Goal: Information Seeking & Learning: Learn about a topic

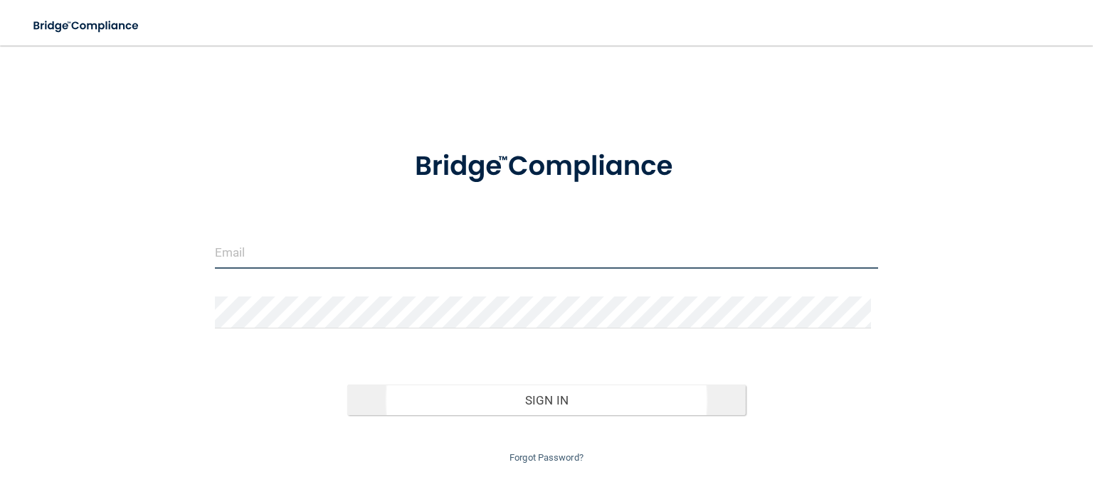
type input "Jstroh07@gmail.com"
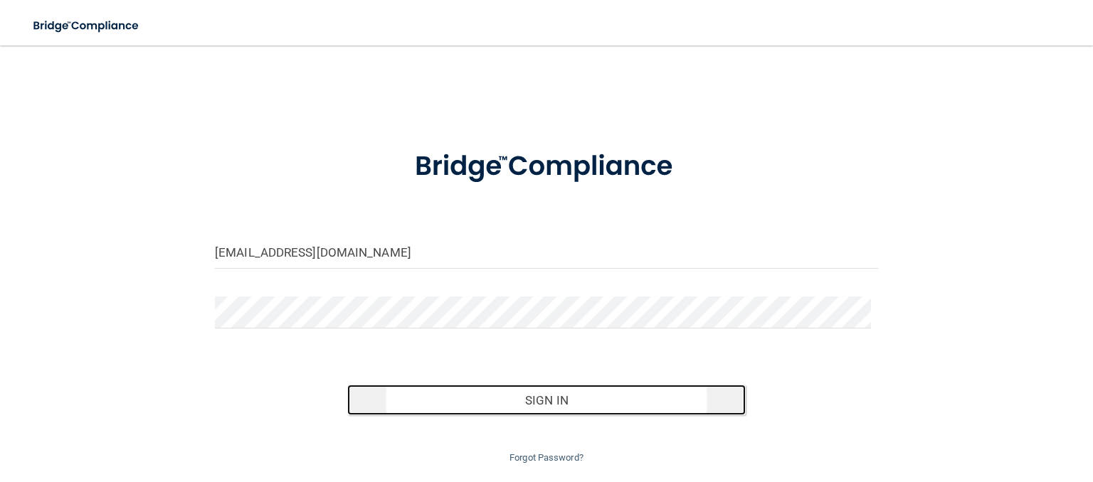
click at [536, 401] on button "Sign In" at bounding box center [546, 400] width 398 height 31
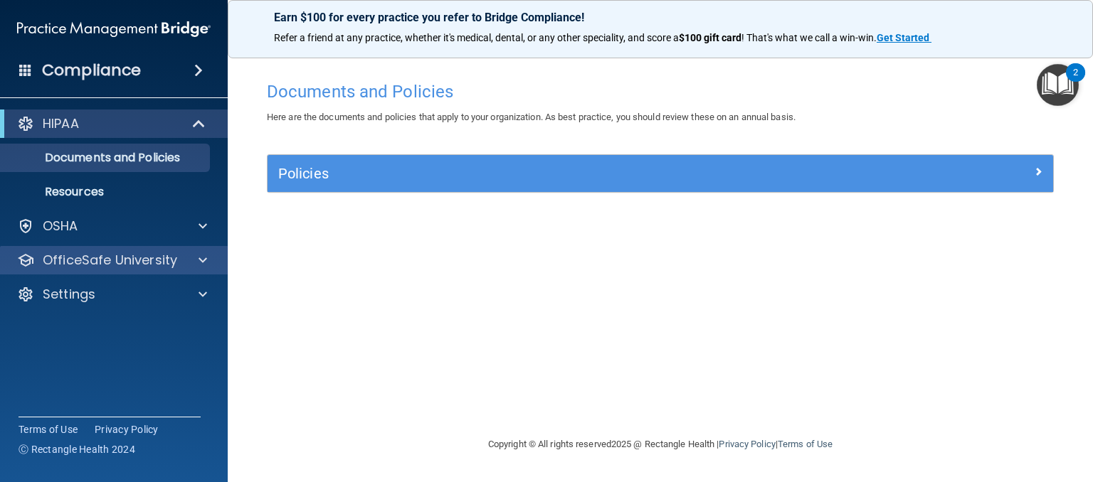
click at [112, 270] on div "OfficeSafe University" at bounding box center [114, 260] width 228 height 28
click at [202, 257] on span at bounding box center [202, 260] width 9 height 17
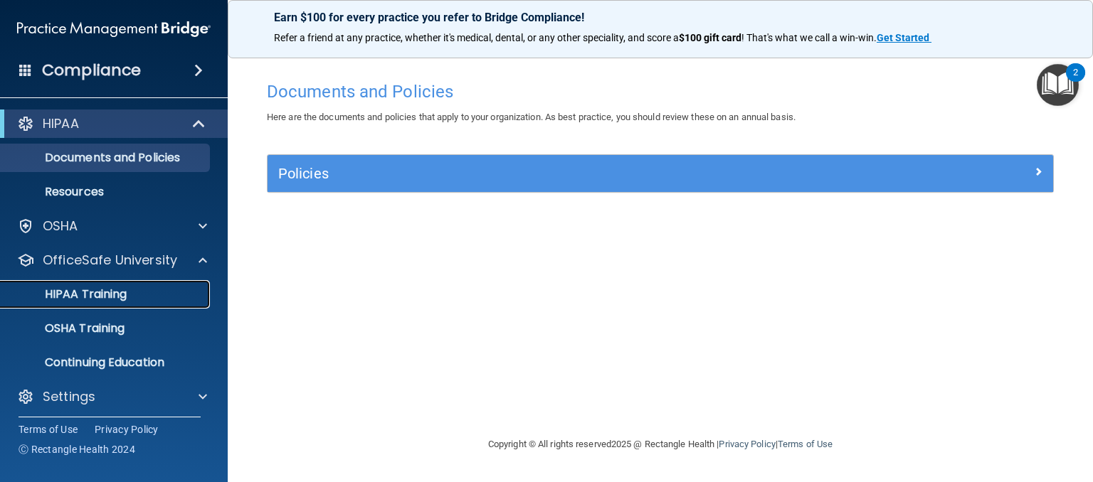
click at [124, 297] on p "HIPAA Training" at bounding box center [67, 294] width 117 height 14
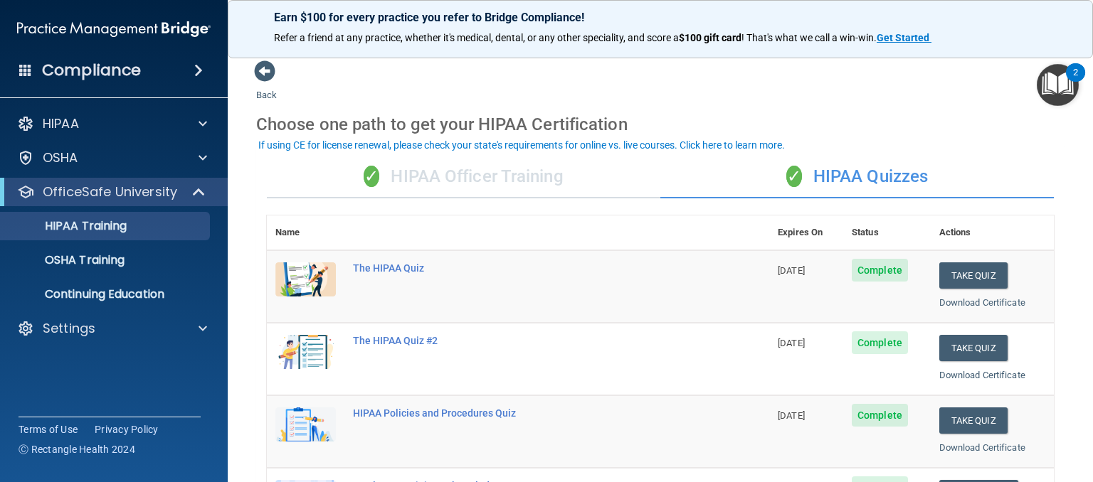
click at [521, 184] on div "✓ HIPAA Officer Training" at bounding box center [463, 177] width 393 height 43
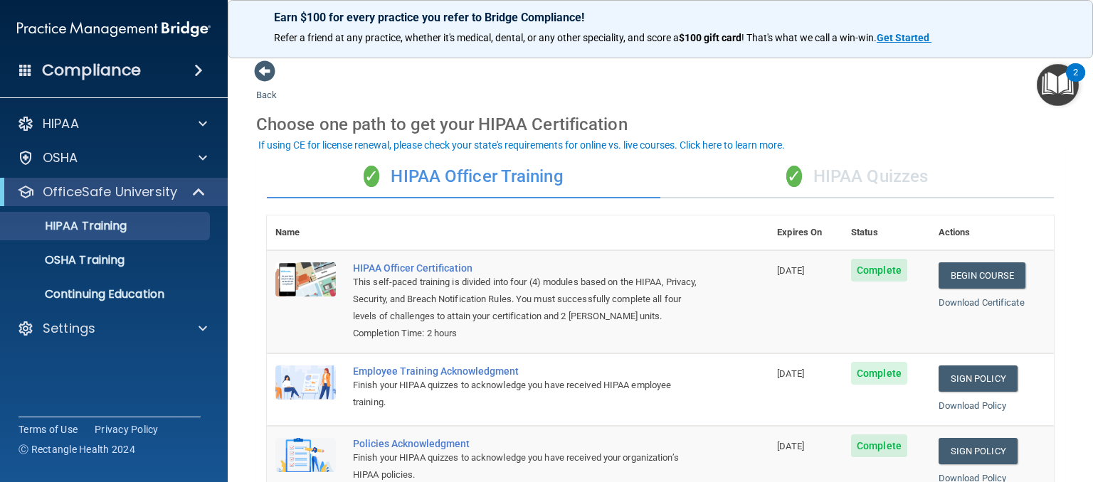
click at [876, 172] on div "✓ HIPAA Quizzes" at bounding box center [856, 177] width 393 height 43
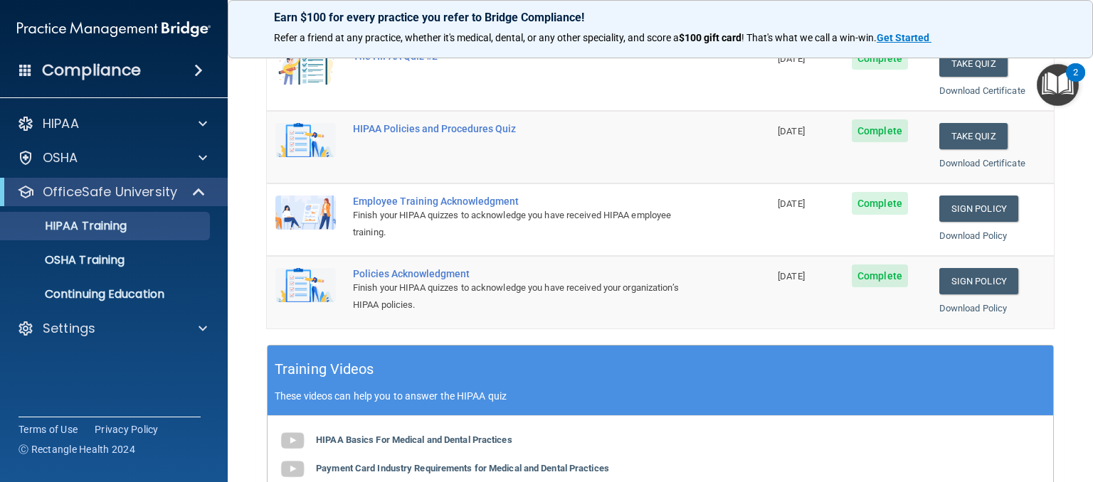
scroll to position [71, 0]
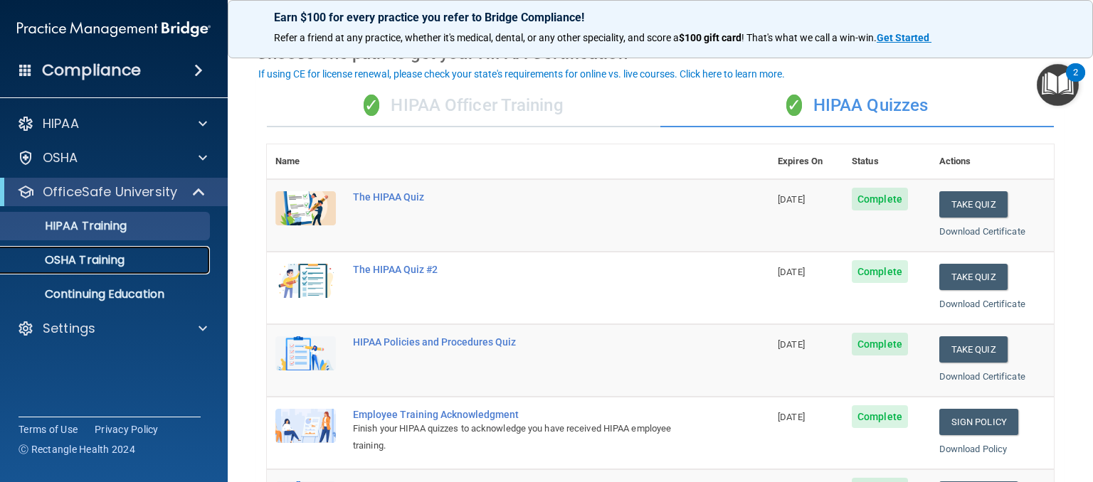
click at [102, 262] on p "OSHA Training" at bounding box center [66, 260] width 115 height 14
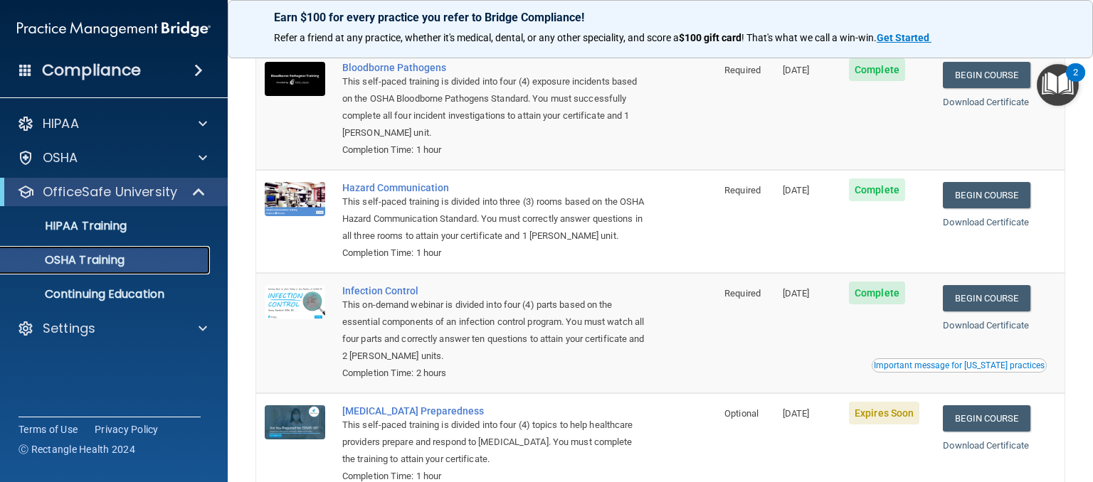
scroll to position [216, 0]
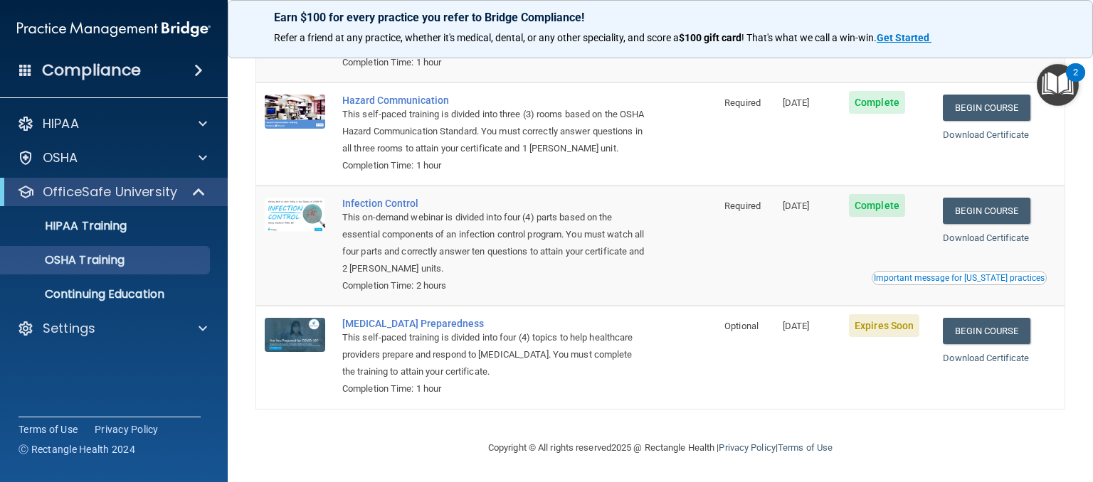
click at [898, 276] on div "Important message for [US_STATE] practices" at bounding box center [959, 278] width 171 height 9
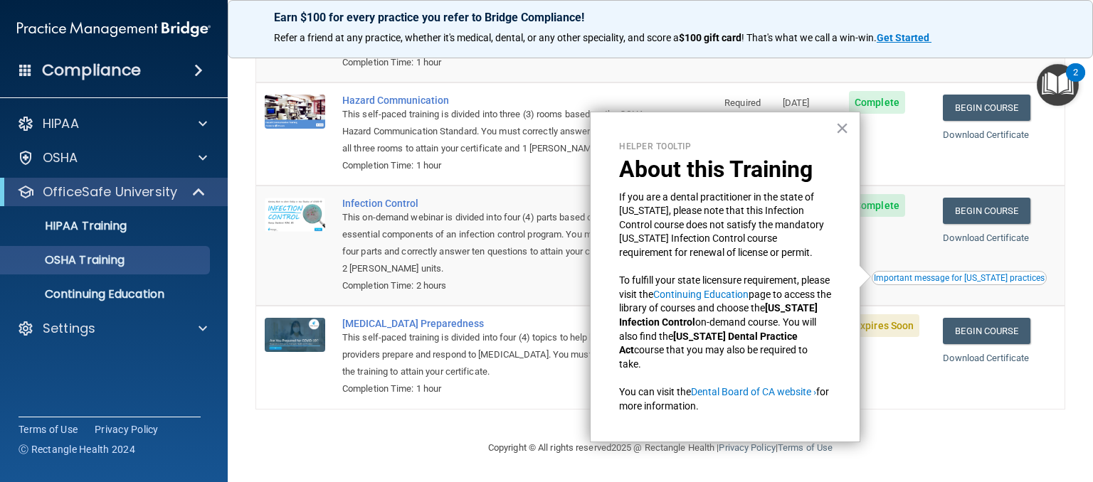
click at [902, 243] on td "Complete" at bounding box center [887, 246] width 94 height 120
click at [841, 128] on button "×" at bounding box center [842, 128] width 14 height 23
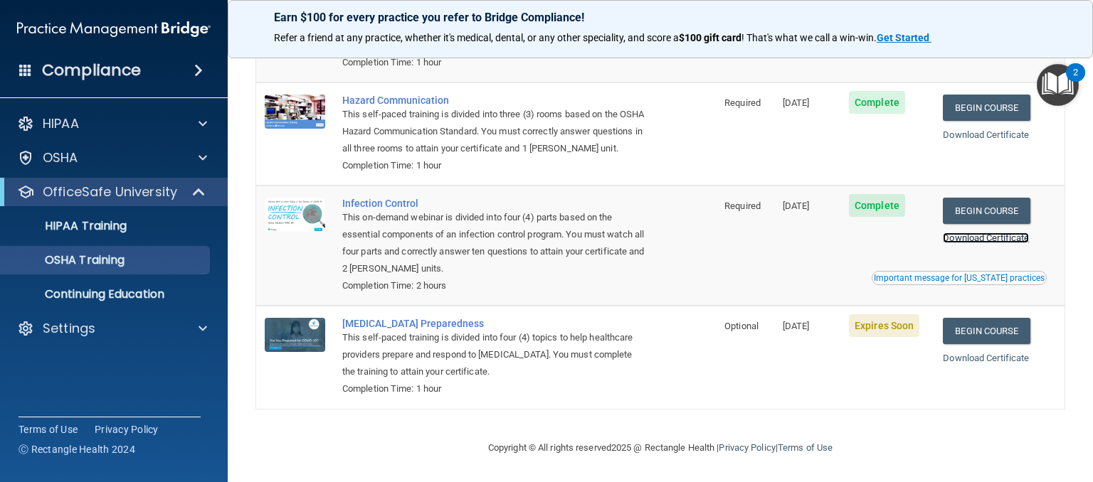
click at [955, 235] on link "Download Certificate" at bounding box center [986, 238] width 86 height 11
click at [1010, 330] on link "Begin Course" at bounding box center [986, 331] width 87 height 26
click at [100, 188] on p "OfficeSafe University" at bounding box center [110, 192] width 134 height 17
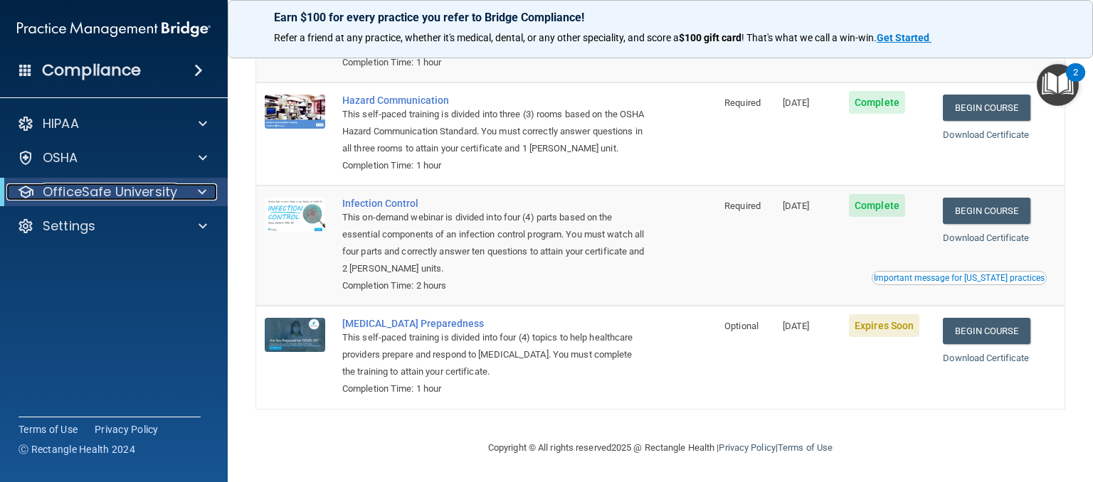
click at [90, 192] on p "OfficeSafe University" at bounding box center [110, 192] width 134 height 17
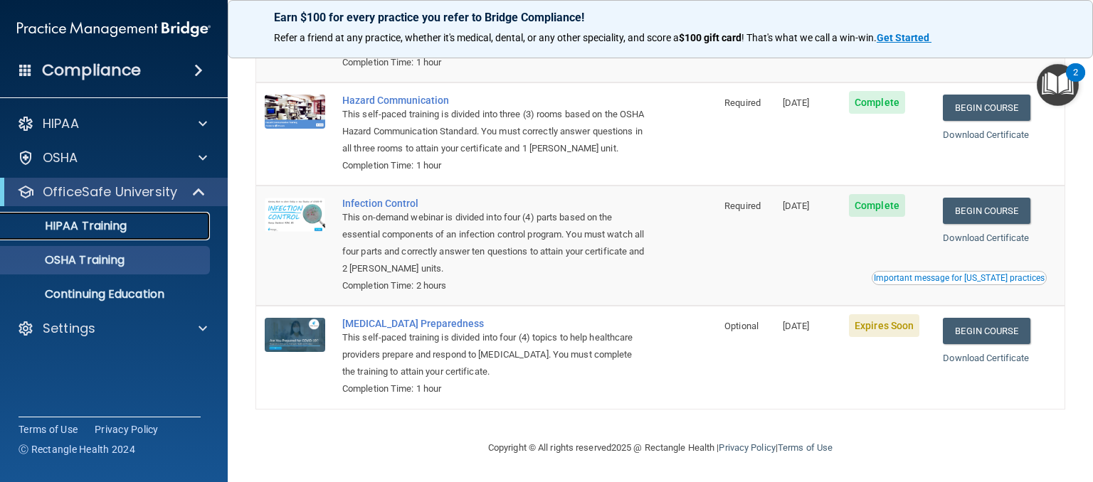
click at [82, 226] on p "HIPAA Training" at bounding box center [67, 226] width 117 height 14
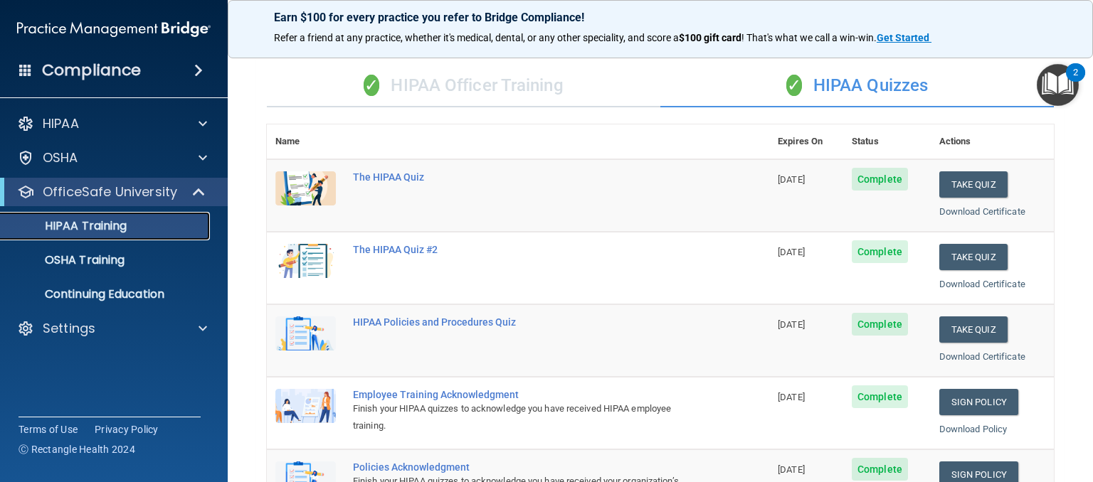
scroll to position [88, 0]
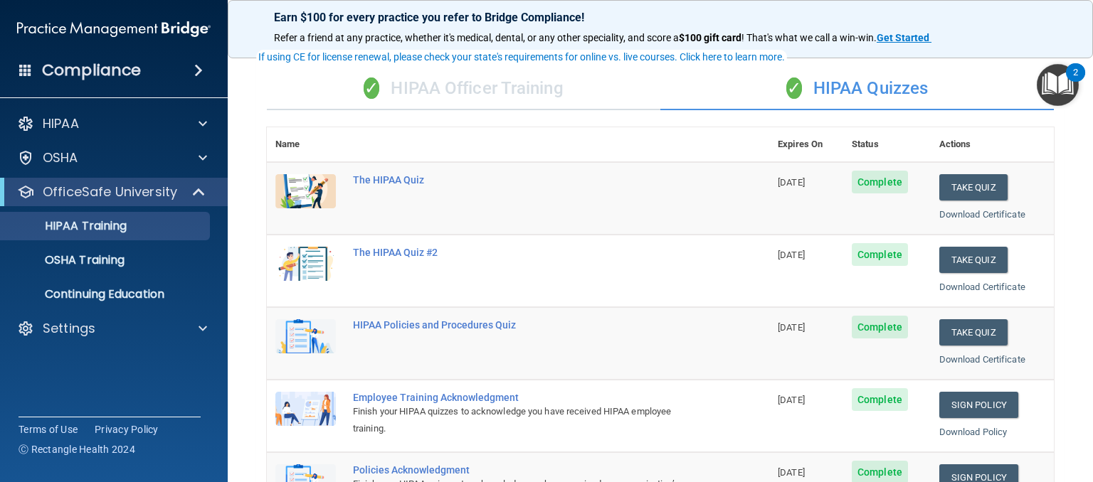
click at [558, 92] on div "✓ HIPAA Officer Training" at bounding box center [463, 89] width 393 height 43
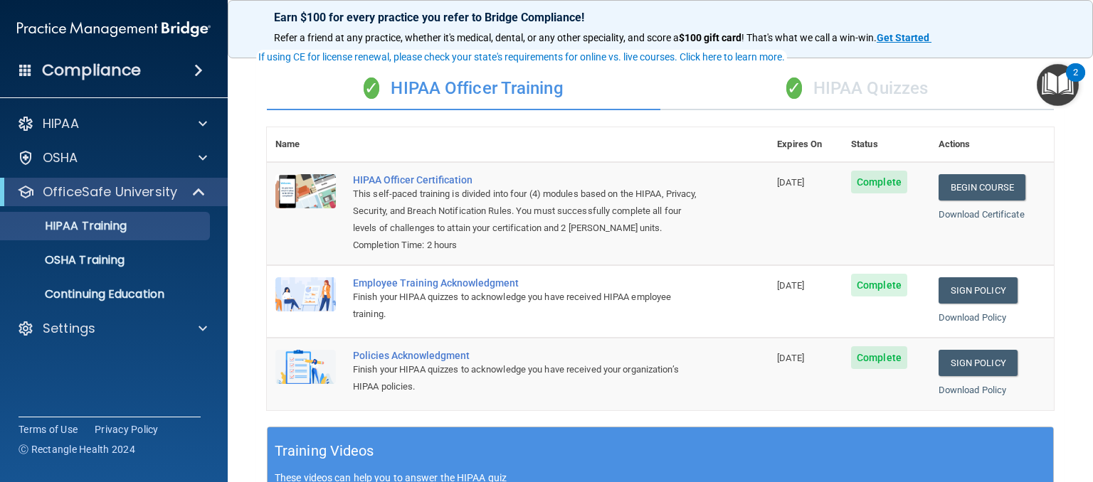
click at [822, 95] on div "✓ HIPAA Quizzes" at bounding box center [856, 89] width 393 height 43
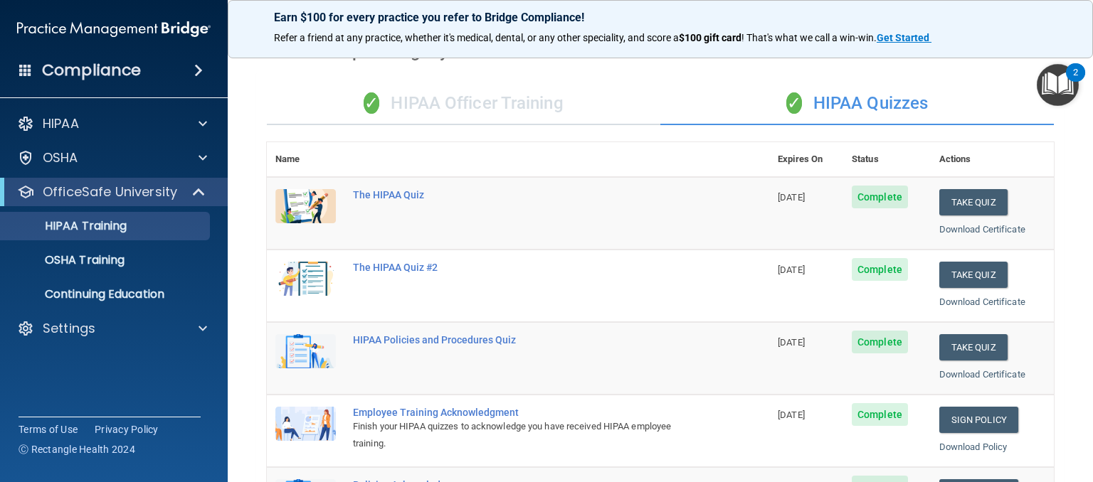
scroll to position [0, 0]
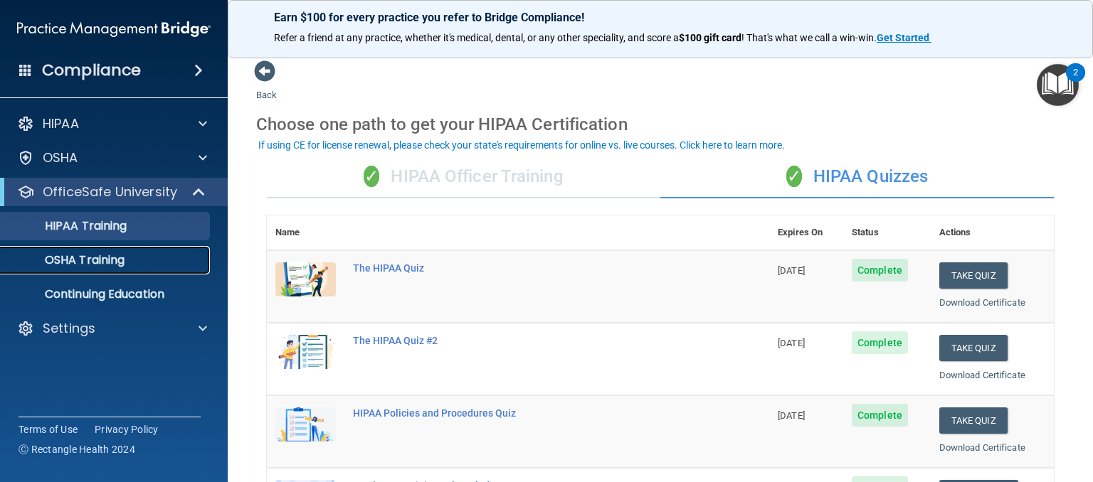
click at [100, 261] on p "OSHA Training" at bounding box center [66, 260] width 115 height 14
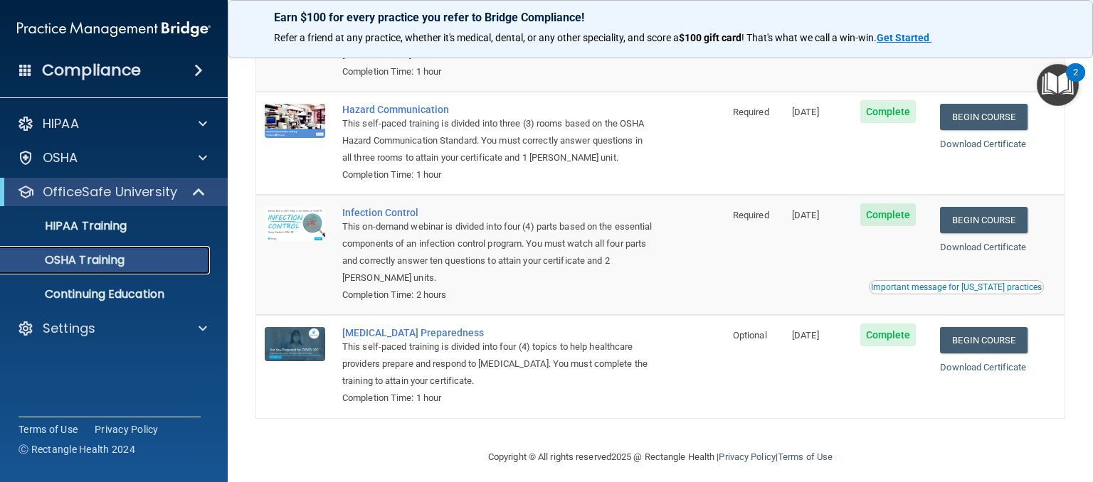
scroll to position [199, 0]
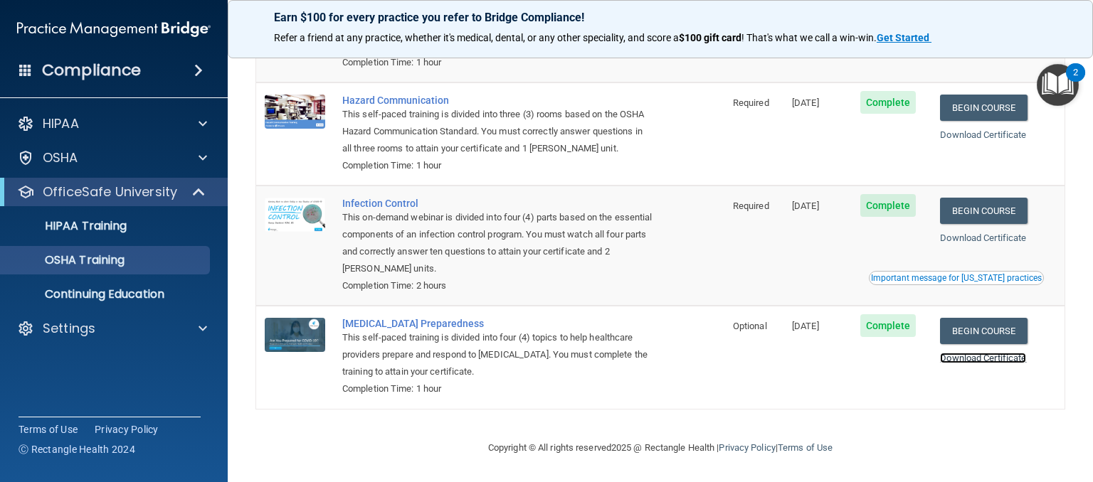
click at [1013, 359] on link "Download Certificate" at bounding box center [983, 358] width 86 height 11
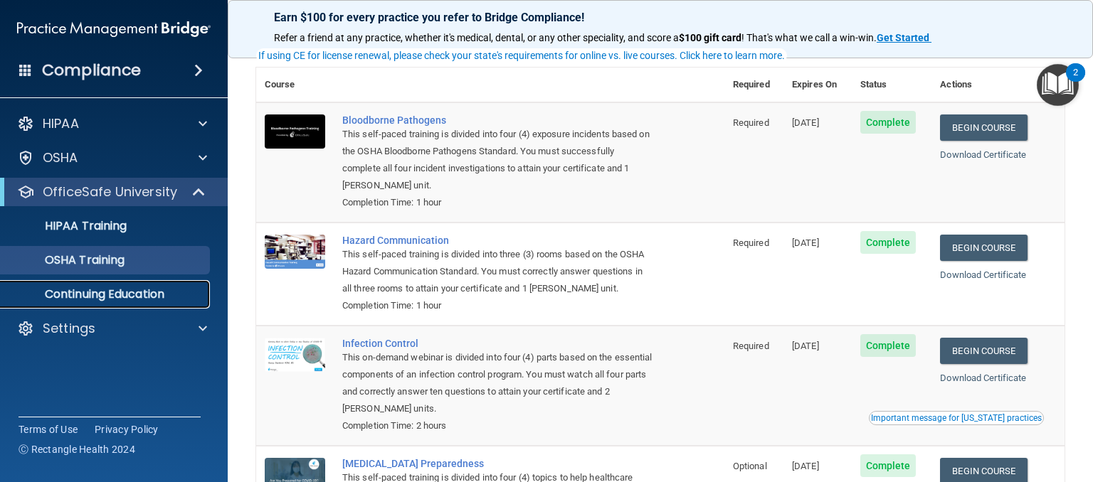
click at [60, 294] on p "Continuing Education" at bounding box center [106, 294] width 194 height 14
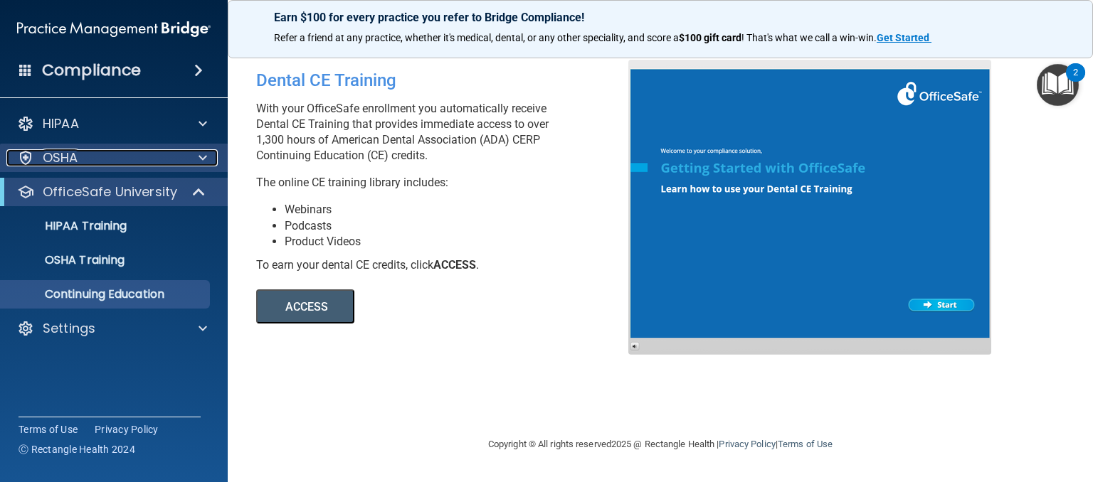
click at [57, 157] on p "OSHA" at bounding box center [61, 157] width 36 height 17
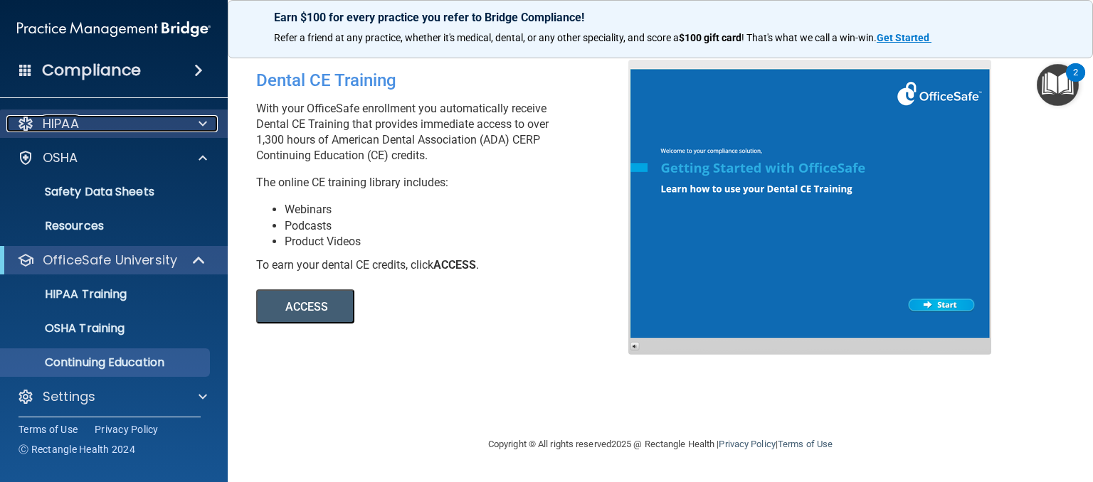
click at [57, 128] on p "HIPAA" at bounding box center [61, 123] width 36 height 17
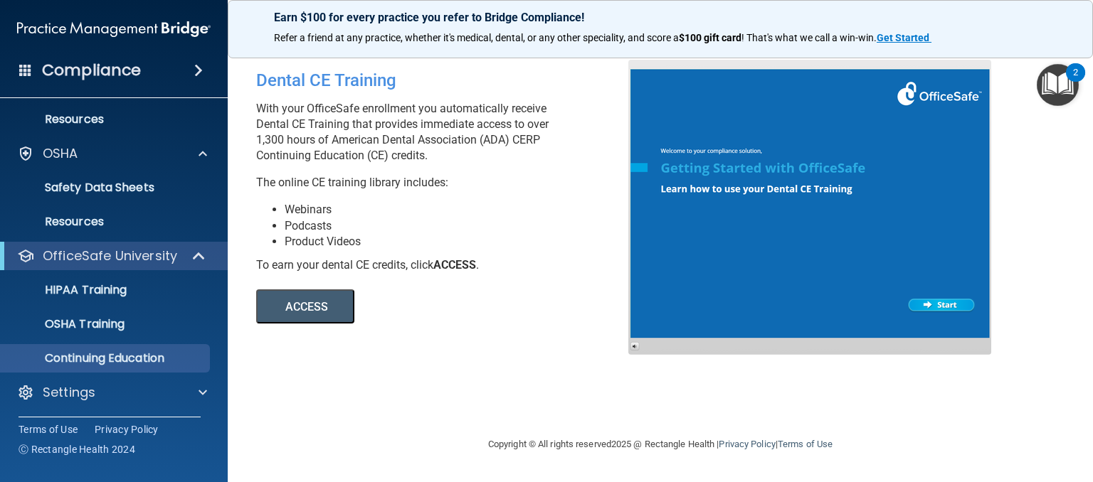
scroll to position [74, 0]
click at [60, 293] on p "HIPAA Training" at bounding box center [67, 289] width 117 height 14
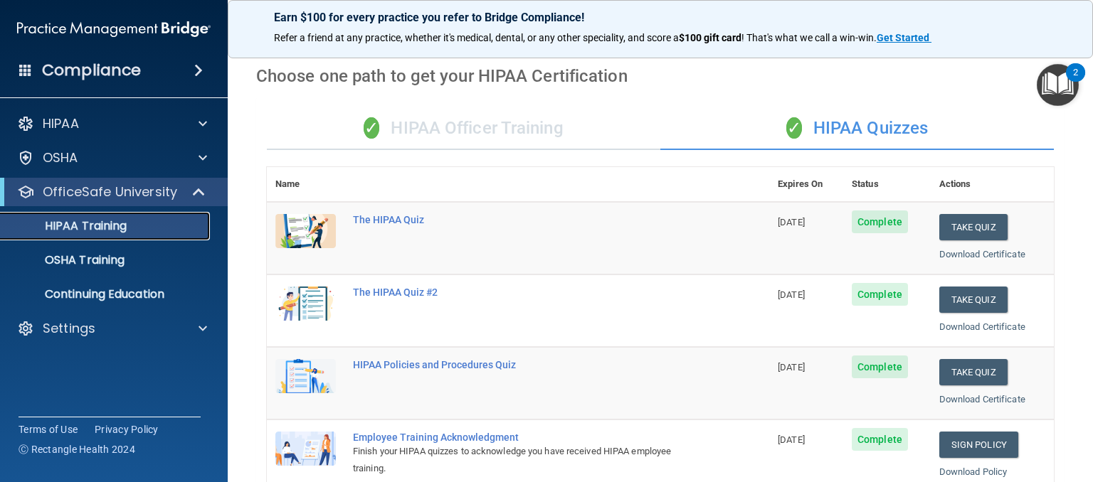
scroll to position [17, 0]
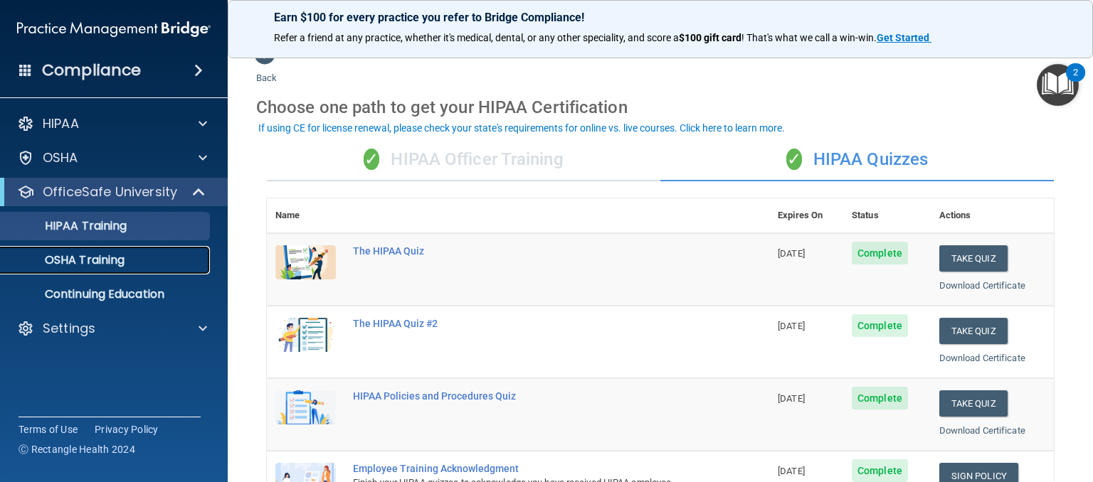
click at [73, 261] on p "OSHA Training" at bounding box center [66, 260] width 115 height 14
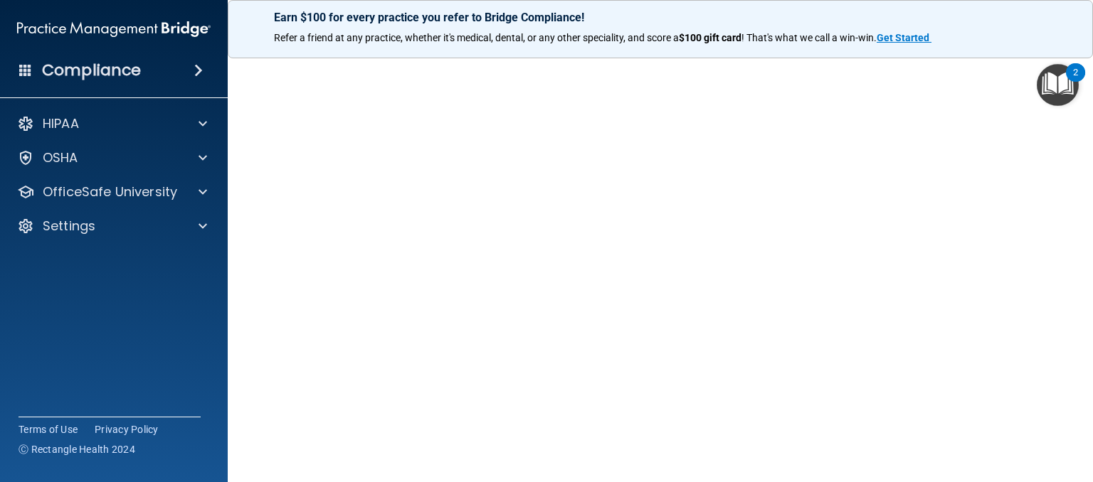
scroll to position [20, 0]
click at [1066, 140] on main "[MEDICAL_DATA] Training This course doesn’t expire until [DATE]. Are you sure y…" at bounding box center [660, 264] width 865 height 437
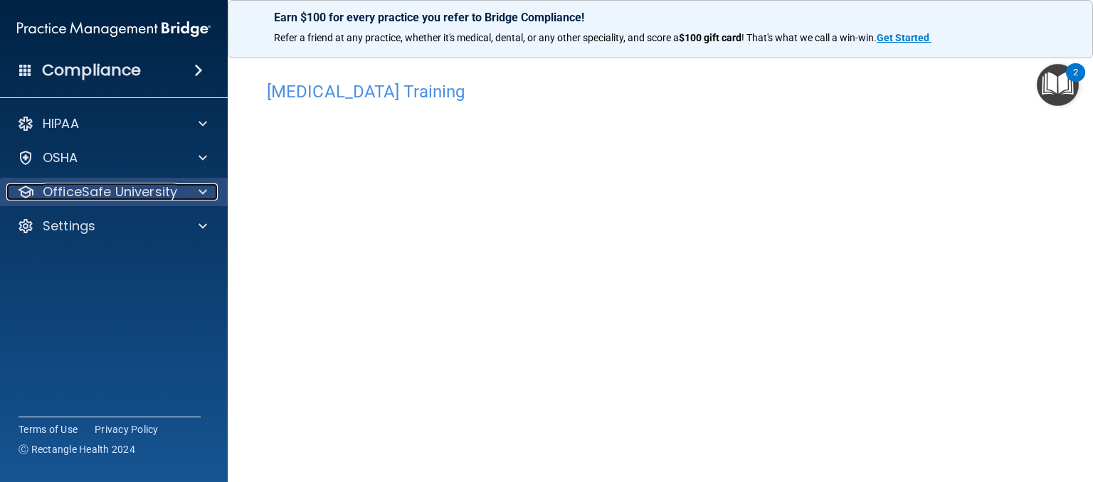
click at [143, 194] on p "OfficeSafe University" at bounding box center [110, 192] width 134 height 17
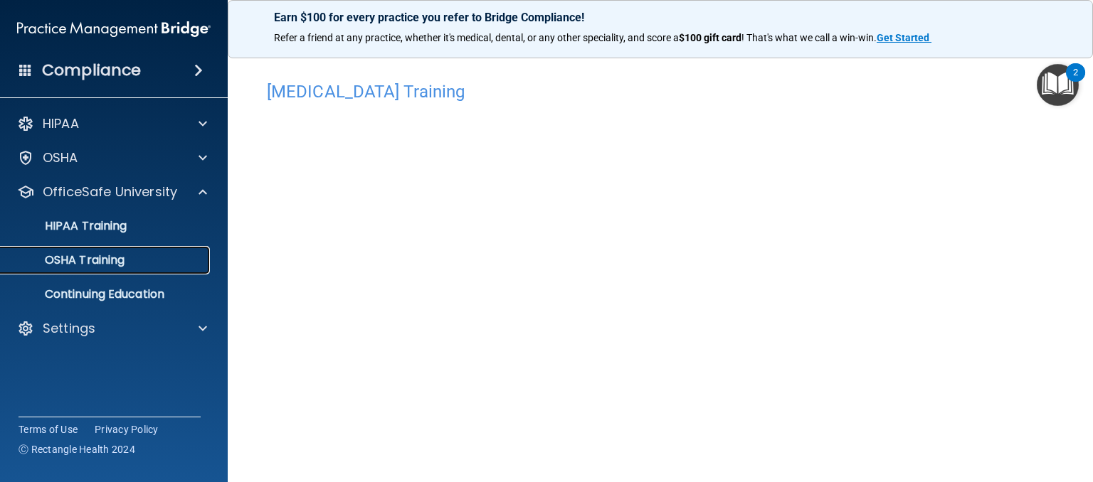
click at [105, 260] on p "OSHA Training" at bounding box center [66, 260] width 115 height 14
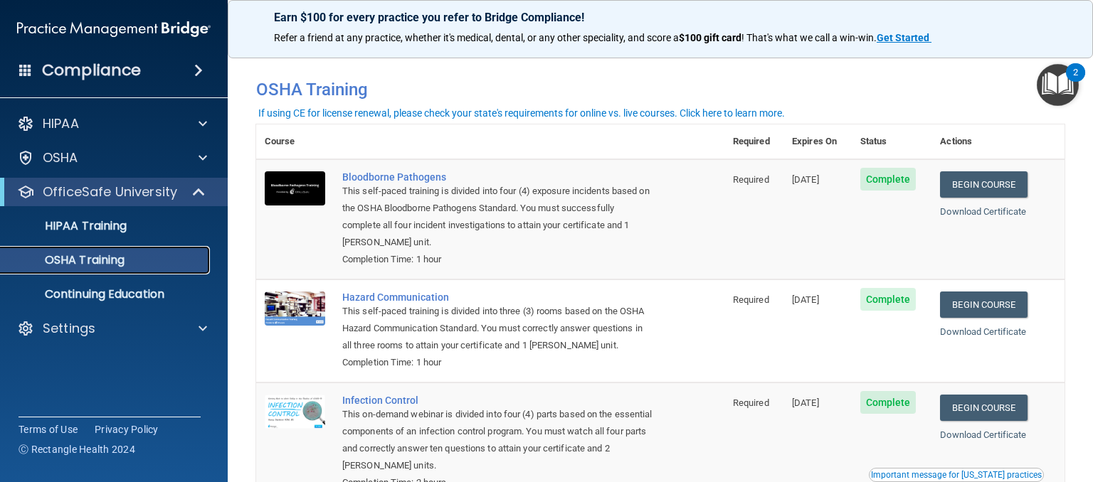
click at [96, 265] on p "OSHA Training" at bounding box center [66, 260] width 115 height 14
click at [100, 226] on p "HIPAA Training" at bounding box center [67, 226] width 117 height 14
